Goal: Information Seeking & Learning: Learn about a topic

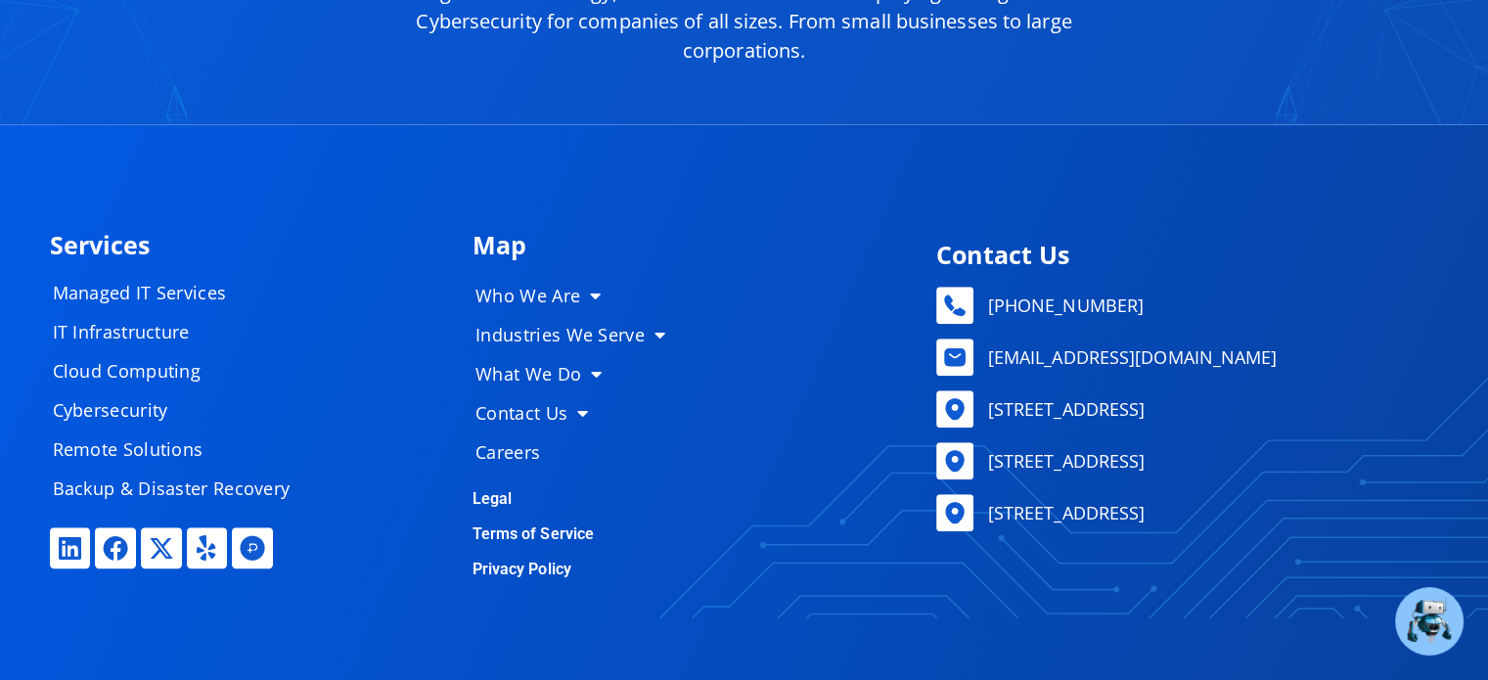
scroll to position [8872, 0]
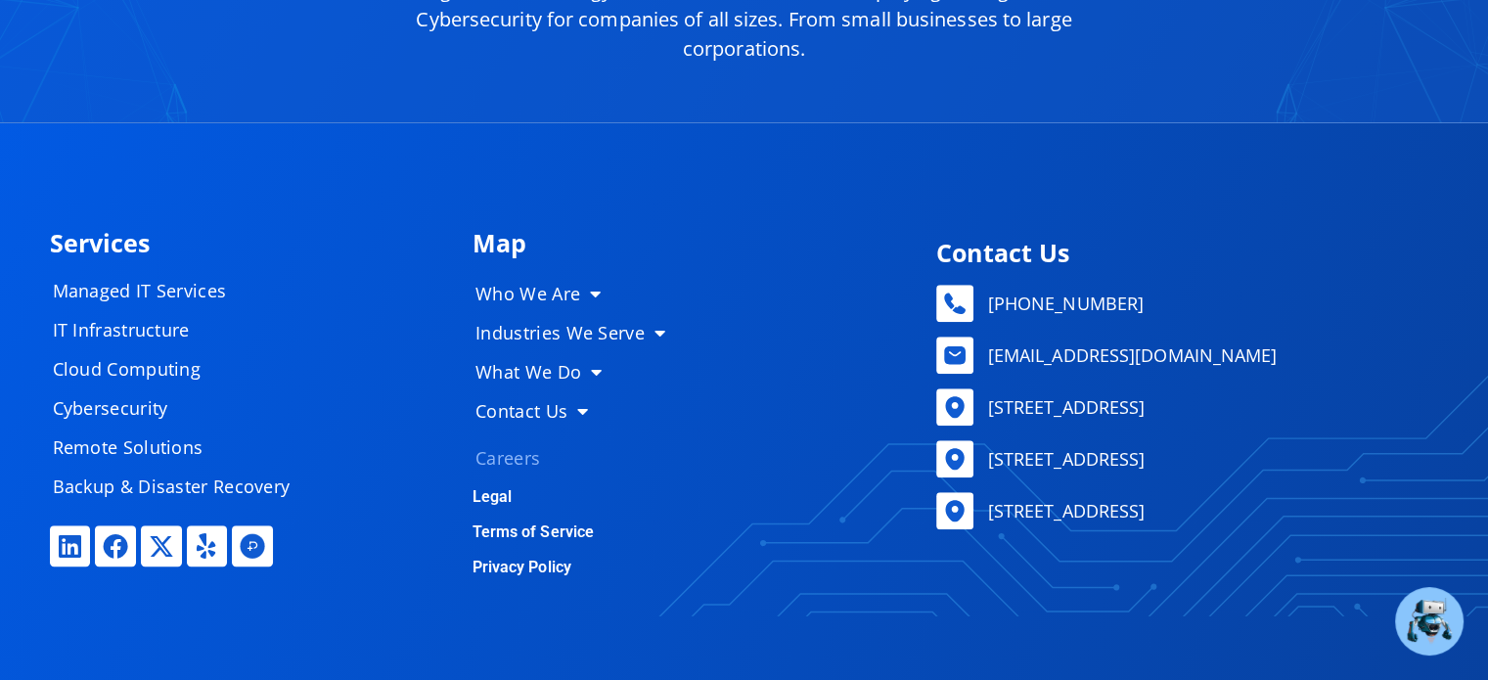
click at [498, 446] on link "Careers" at bounding box center [578, 457] width 245 height 39
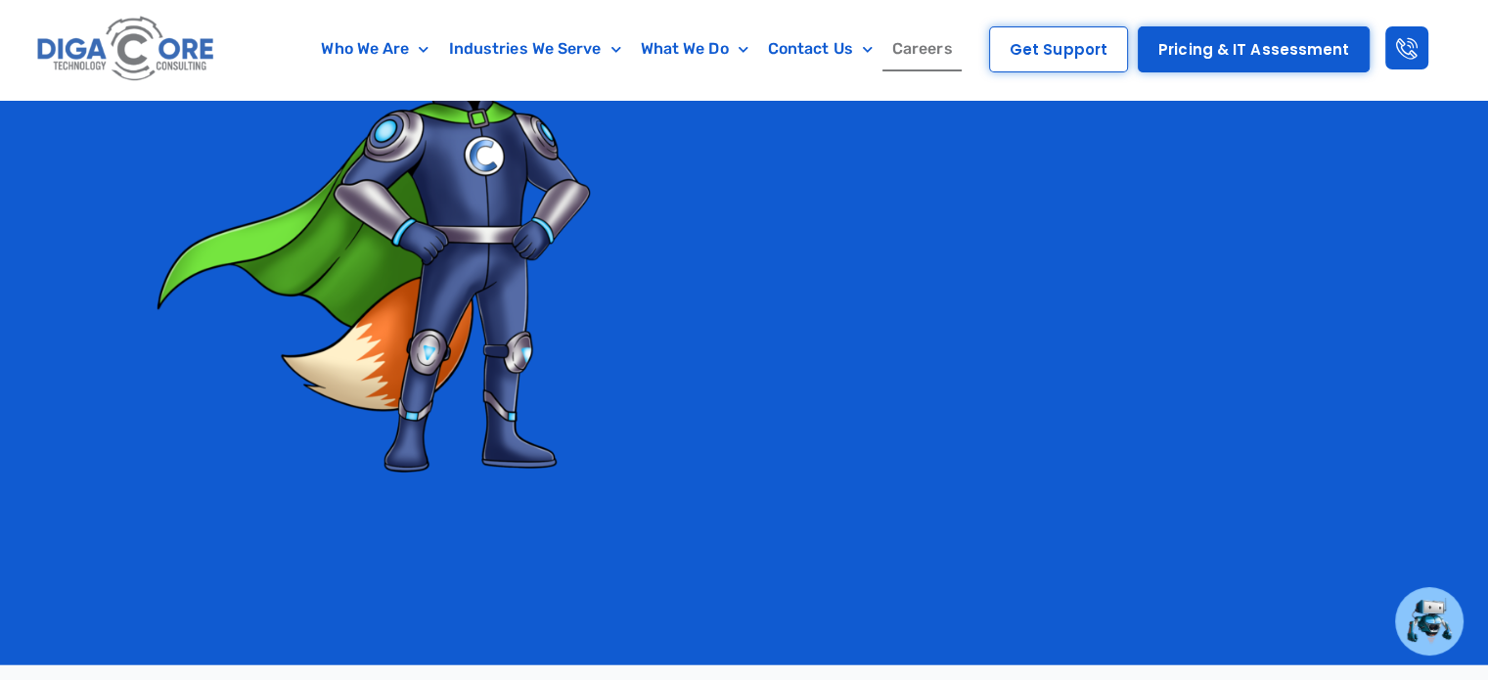
scroll to position [4578, 0]
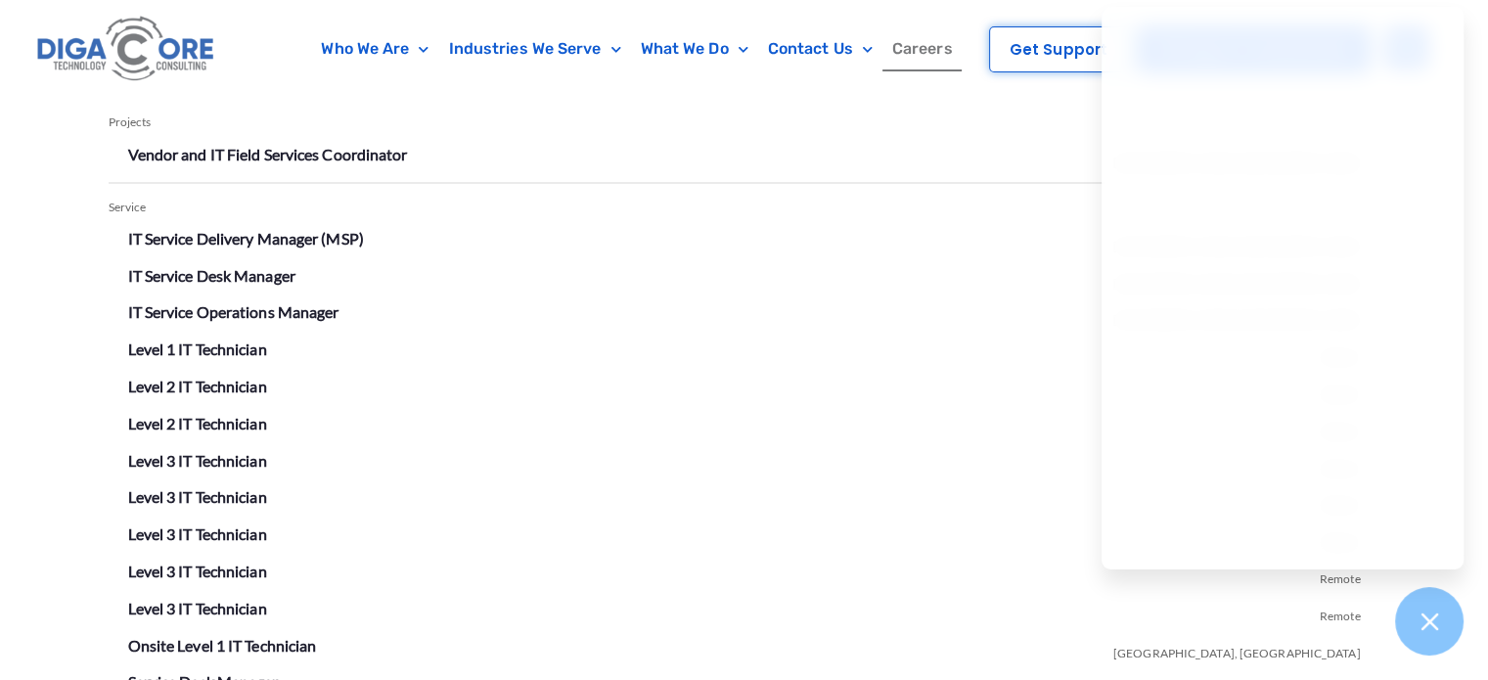
scroll to position [3579, 0]
click at [275, 273] on link "IT Service Desk Manager" at bounding box center [211, 273] width 167 height 19
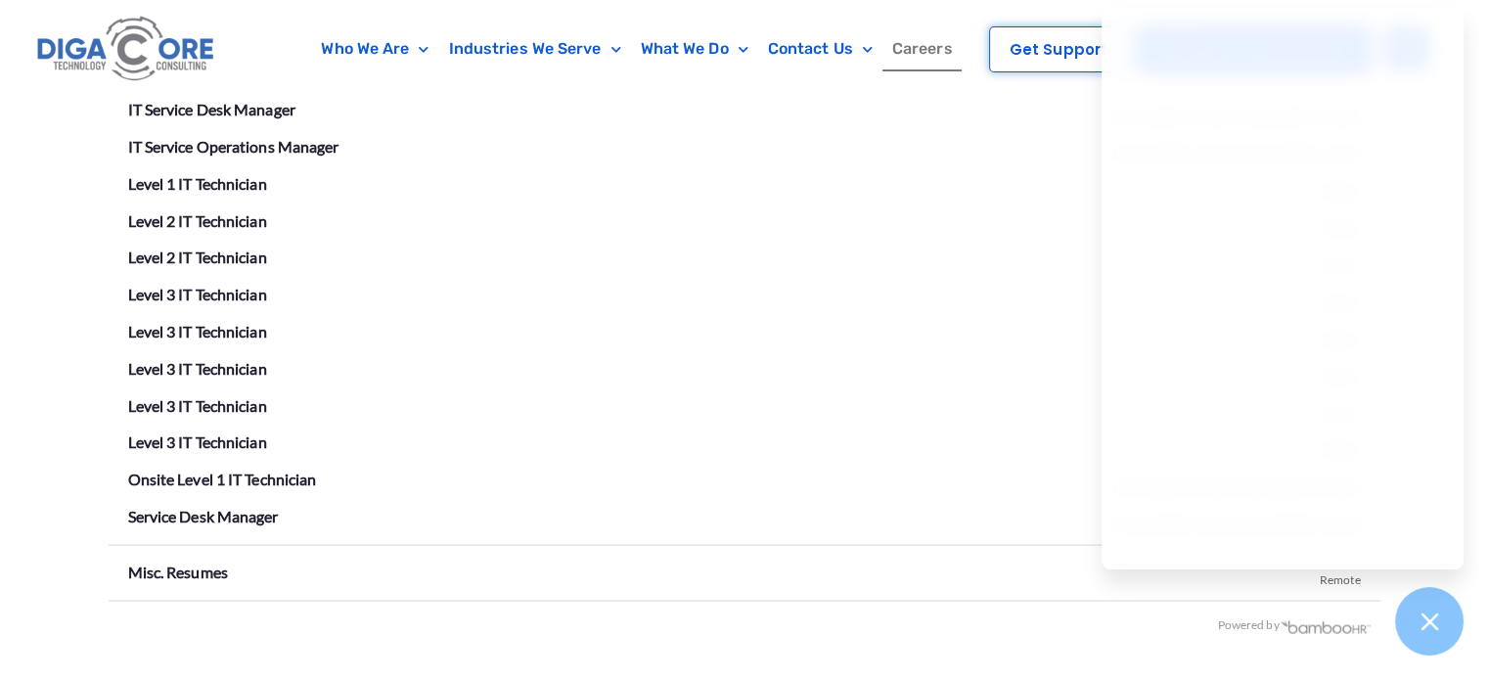
scroll to position [3674, 0]
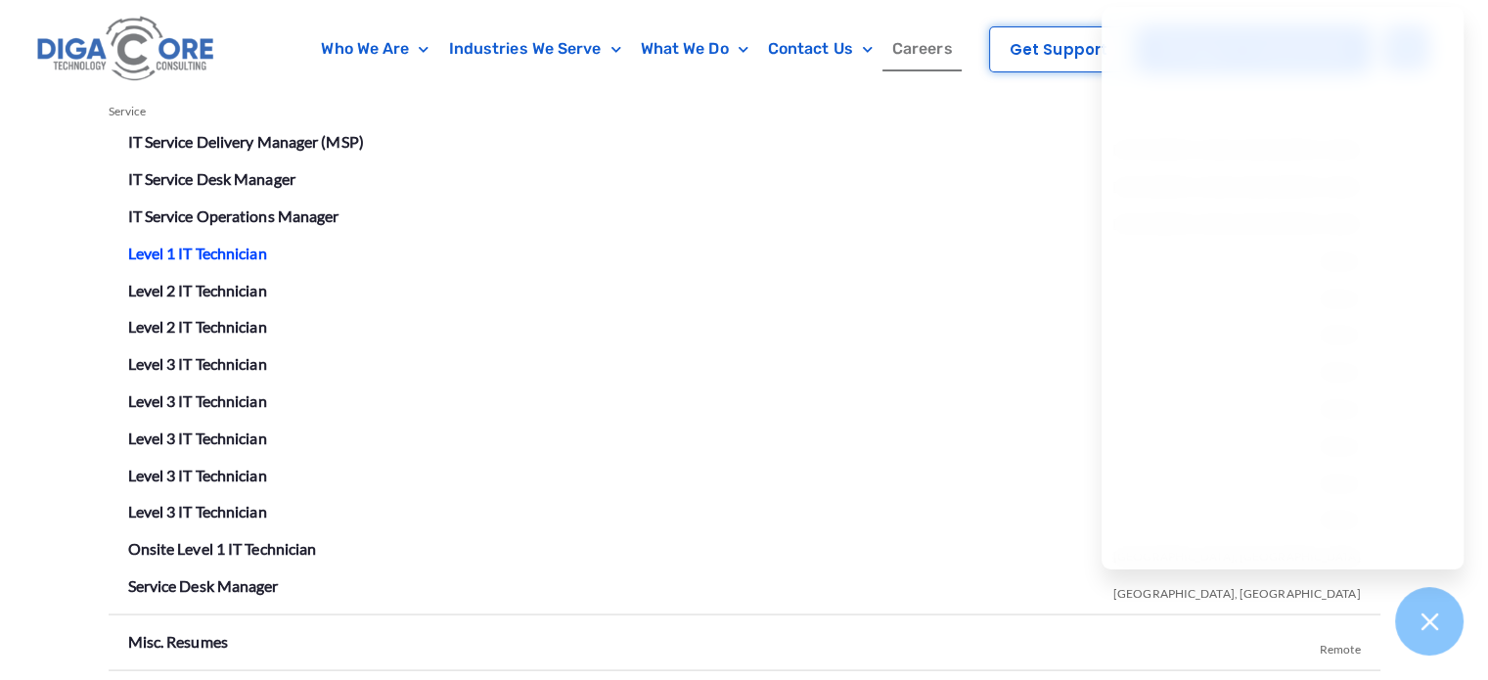
click at [241, 251] on link "Level 1 IT Technician" at bounding box center [197, 252] width 139 height 19
